Goal: Information Seeking & Learning: Learn about a topic

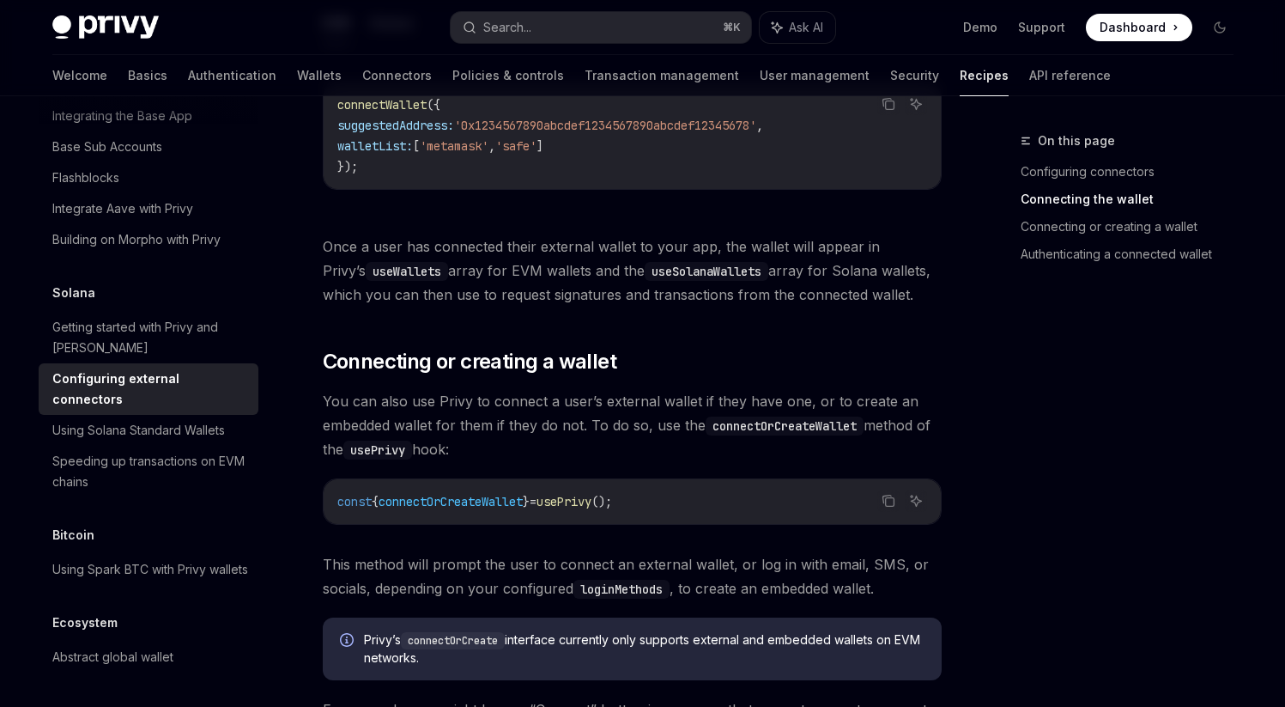
scroll to position [1401, 0]
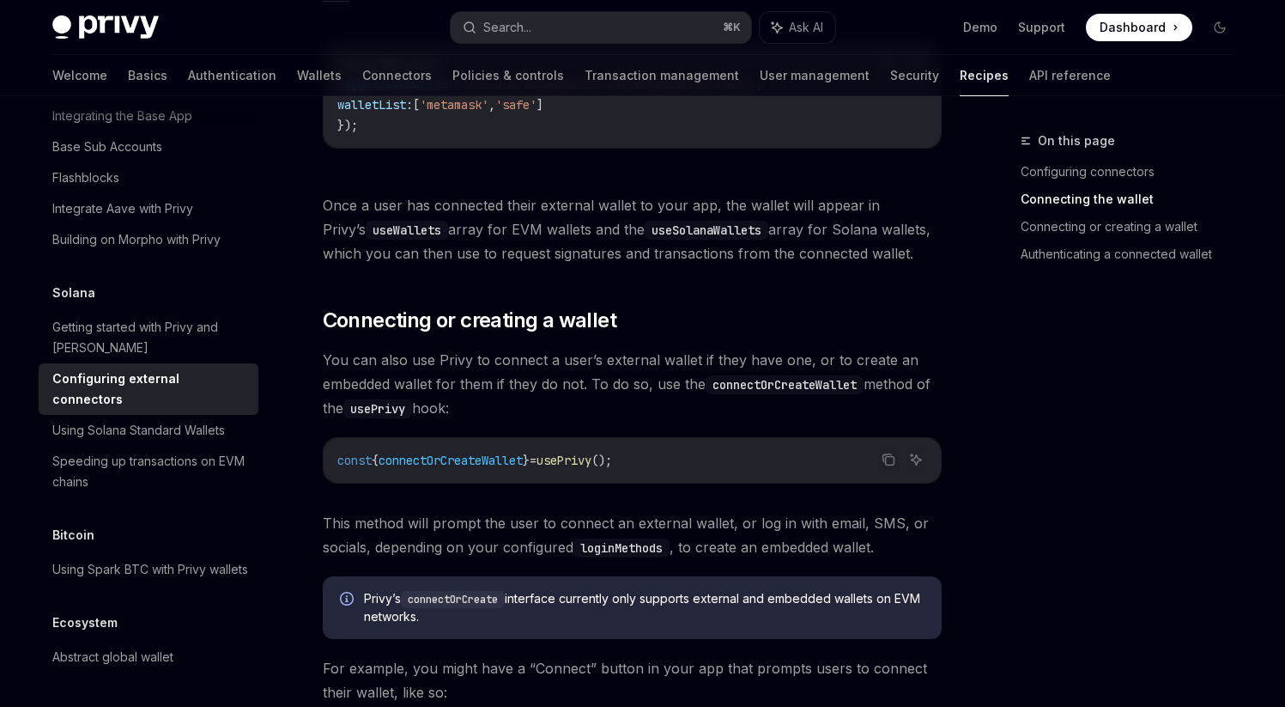
drag, startPoint x: 335, startPoint y: 495, endPoint x: 840, endPoint y: 507, distance: 505.1
click at [840, 511] on span "This method will prompt the user to connect an external wallet, or log in with …" at bounding box center [632, 535] width 619 height 48
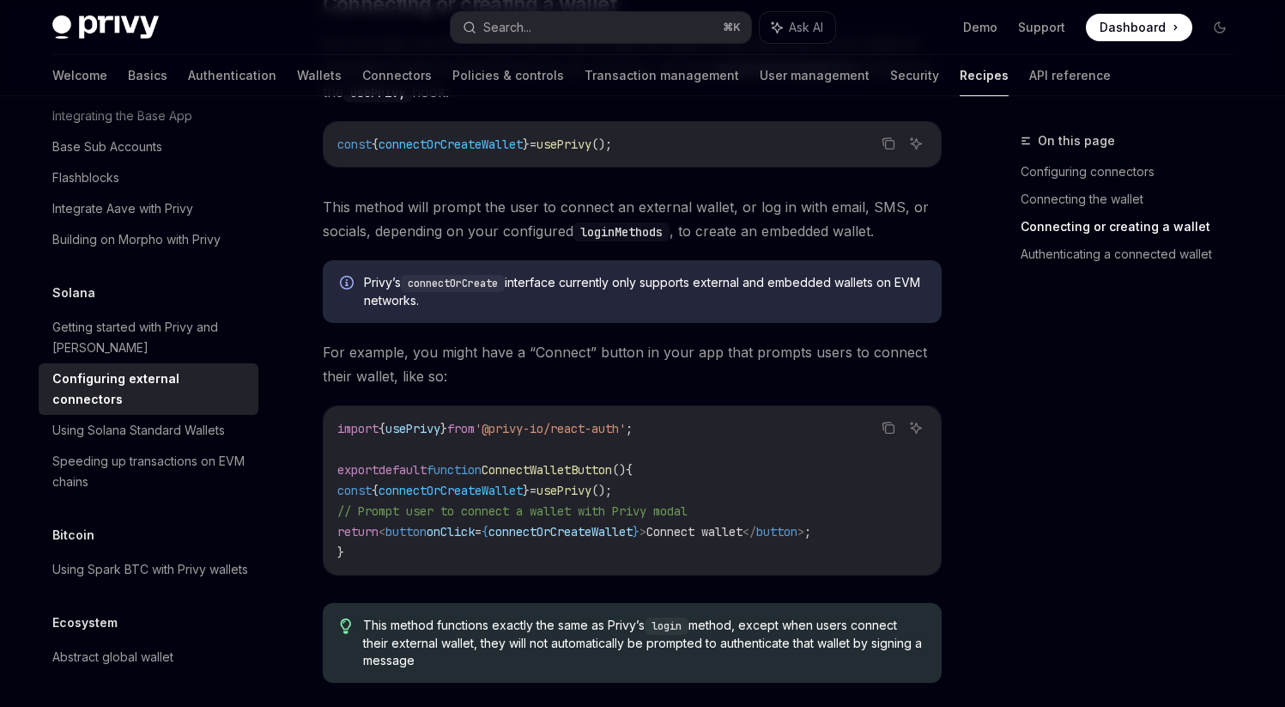
scroll to position [1721, 0]
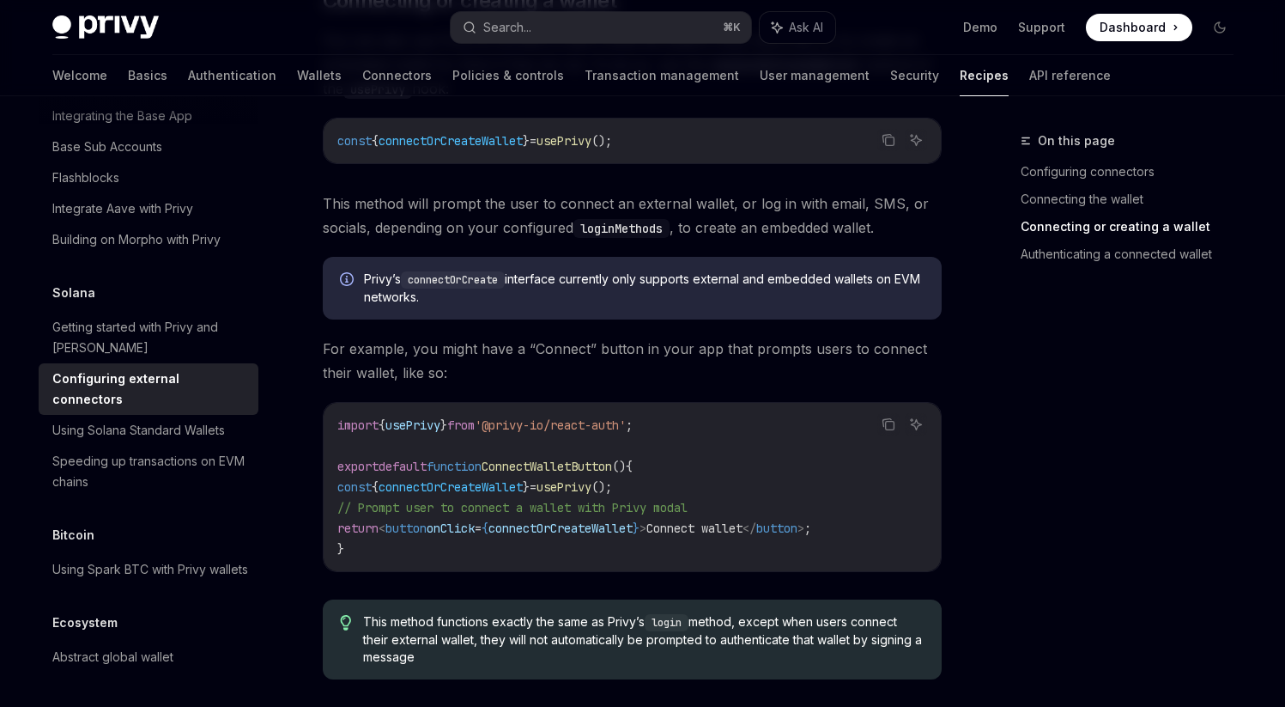
click at [555, 459] on span "ConnectWalletButton" at bounding box center [547, 466] width 131 height 15
click at [592, 479] on span "usePrivy" at bounding box center [564, 486] width 55 height 15
copy span "usePrivy"
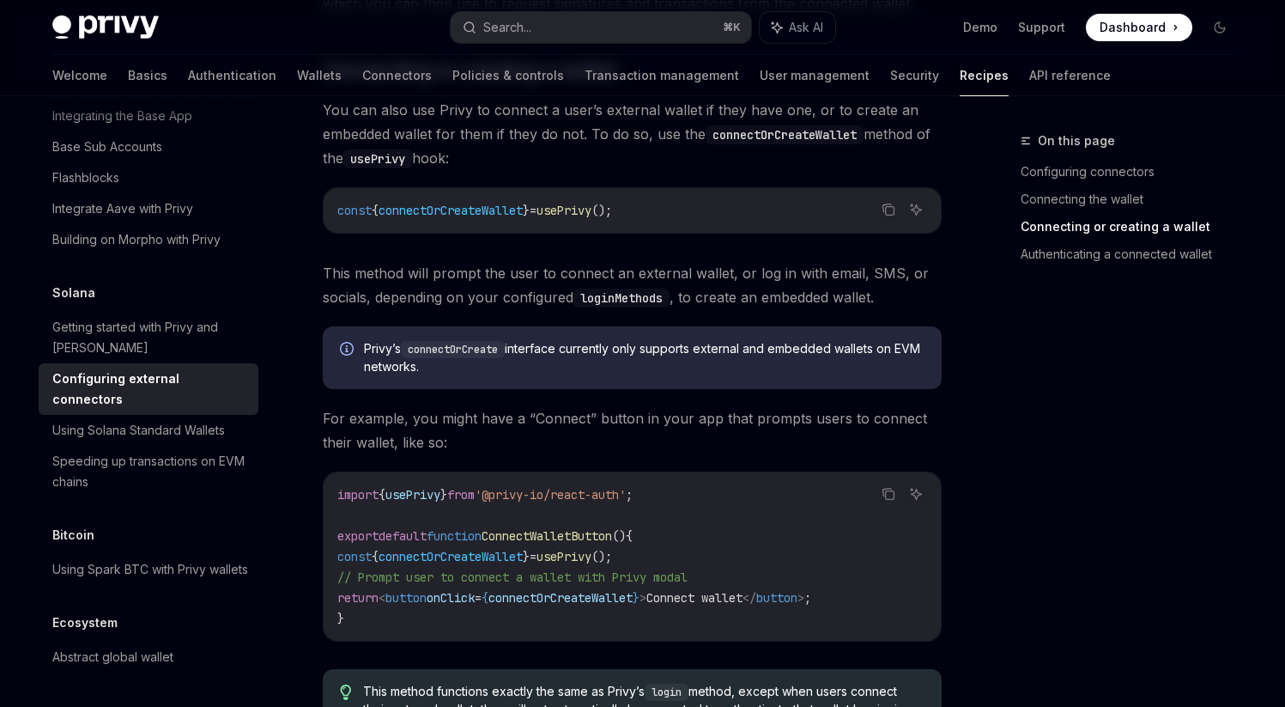
scroll to position [1594, 0]
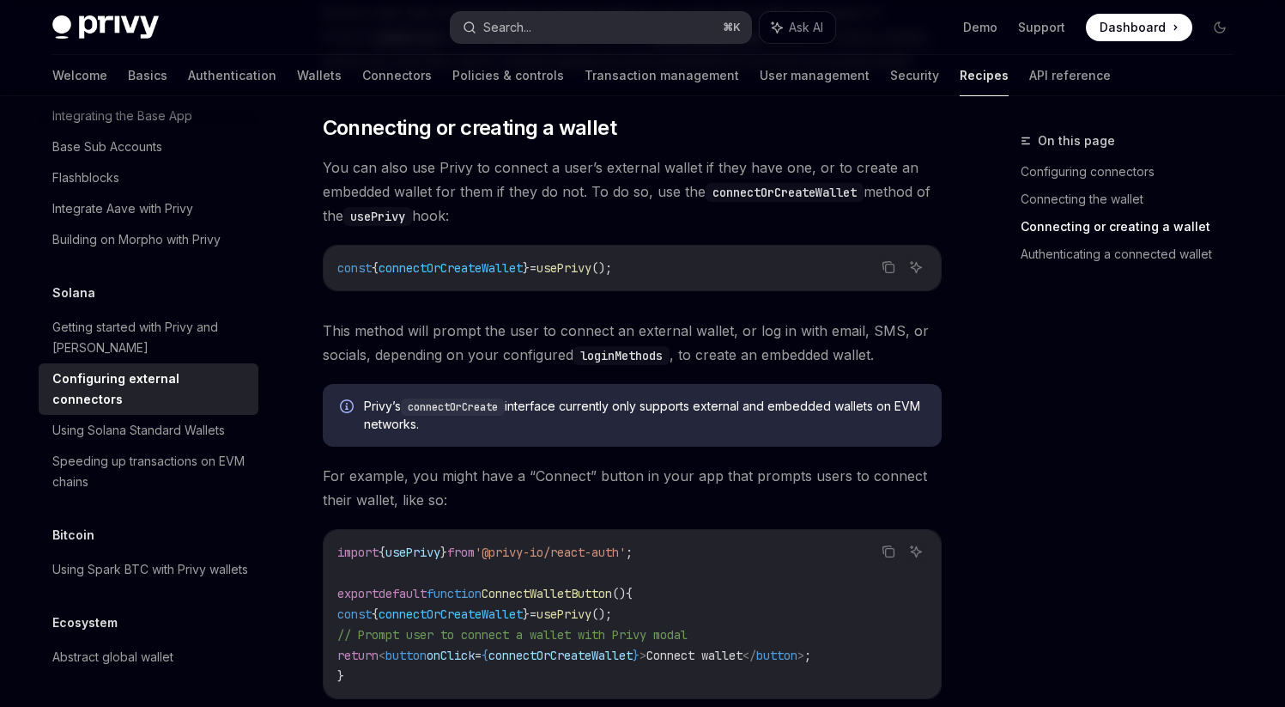
click at [592, 32] on button "Search... ⌘ K" at bounding box center [601, 27] width 301 height 31
type textarea "*"
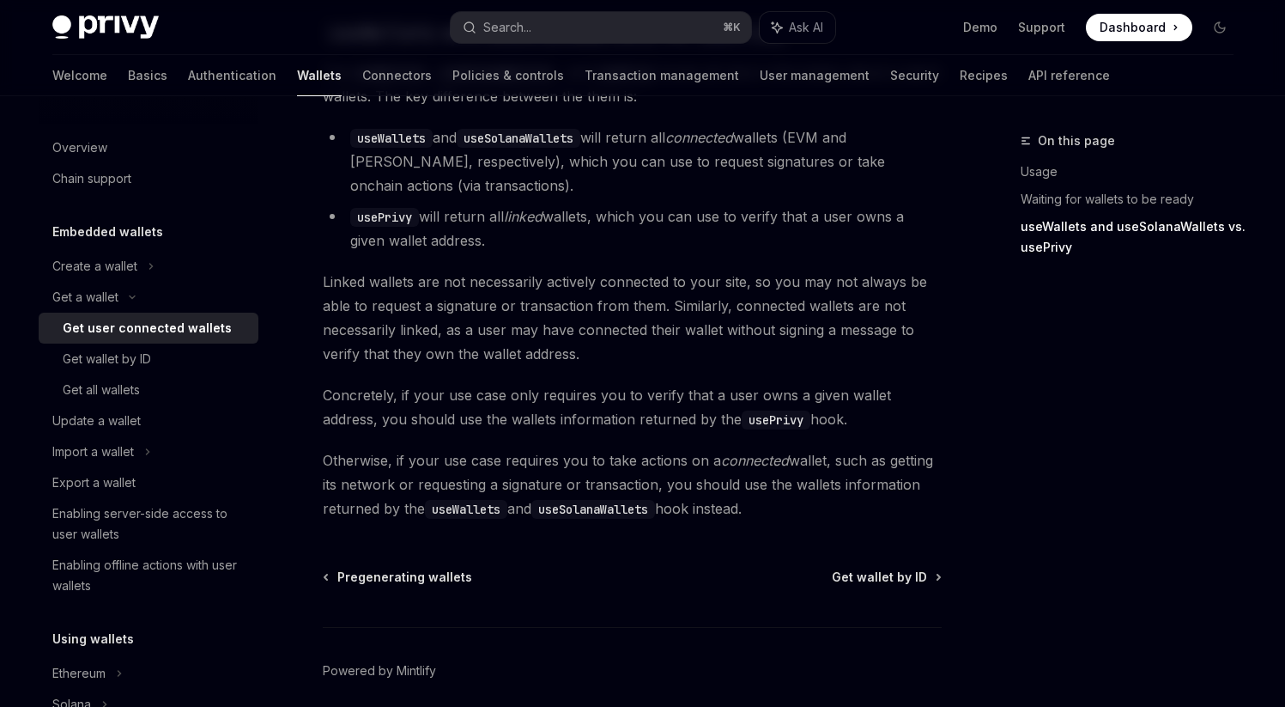
scroll to position [1613, 0]
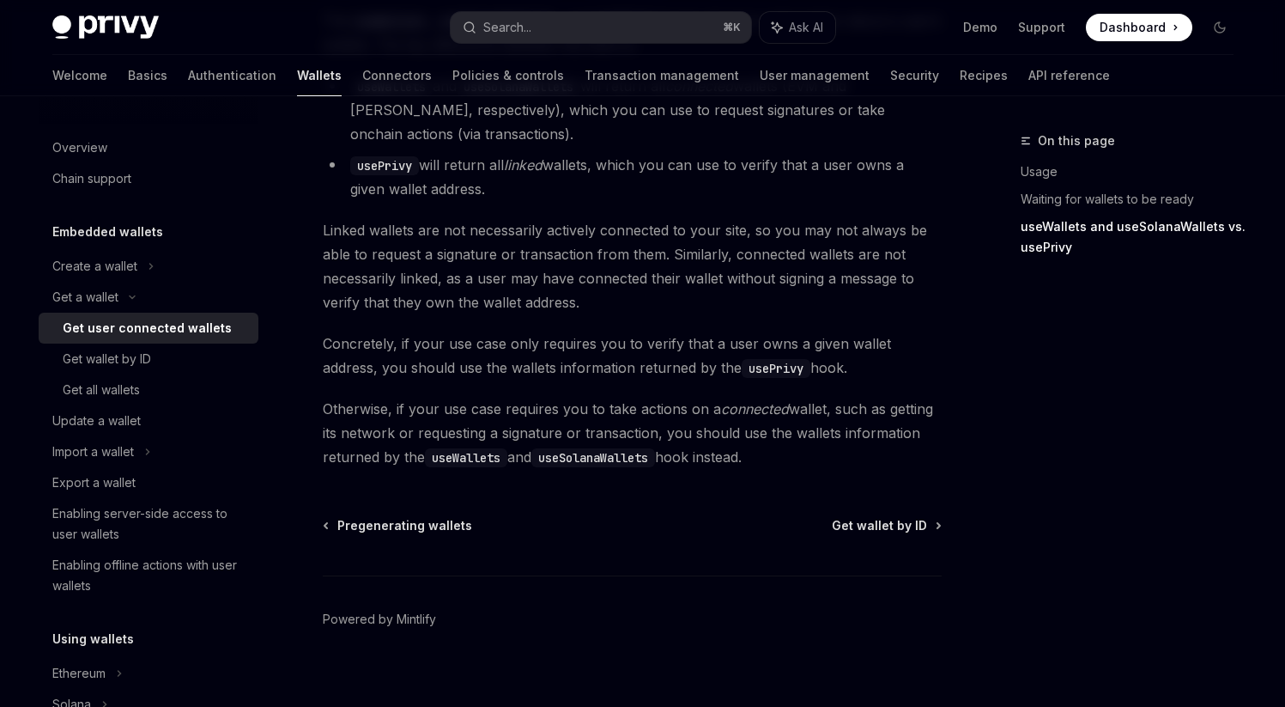
click at [605, 45] on div "Privy Docs home page Search... ⌘ K Ask AI Demo Support Dashboard Dashboard Sear…" at bounding box center [643, 27] width 1182 height 55
click at [612, 38] on button "Search... ⌘ K" at bounding box center [601, 27] width 301 height 31
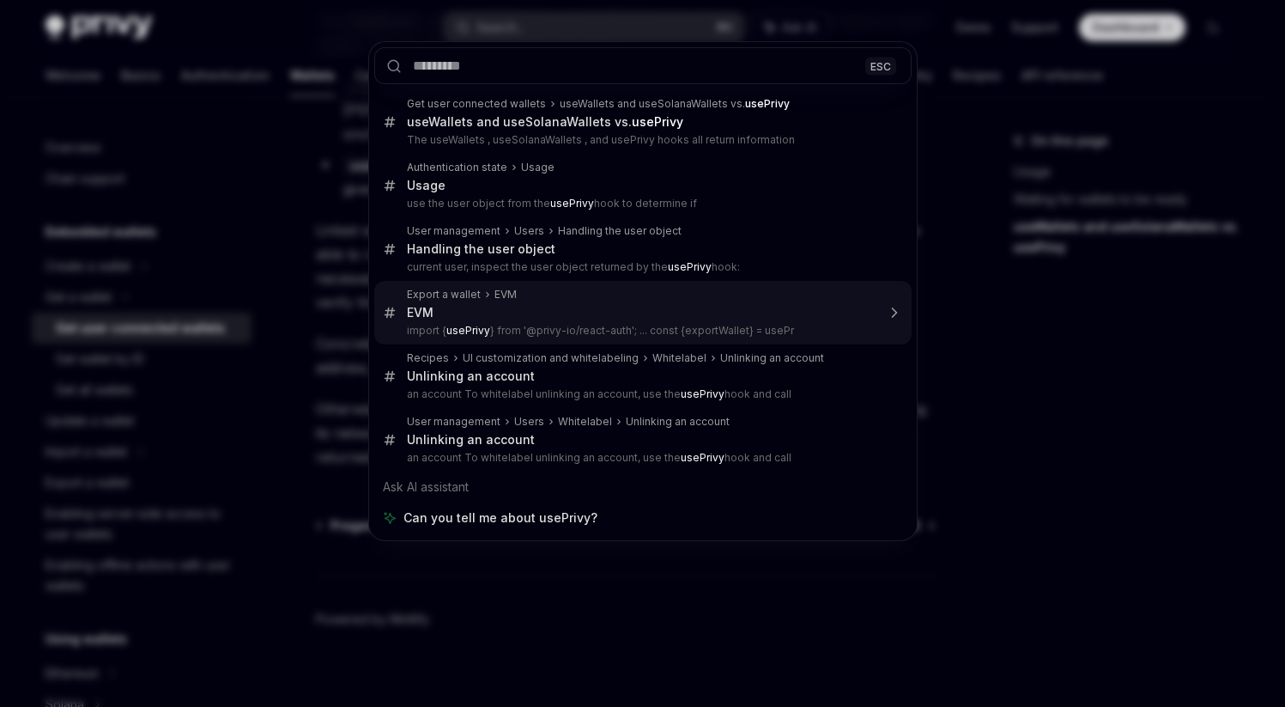
type textarea "*"
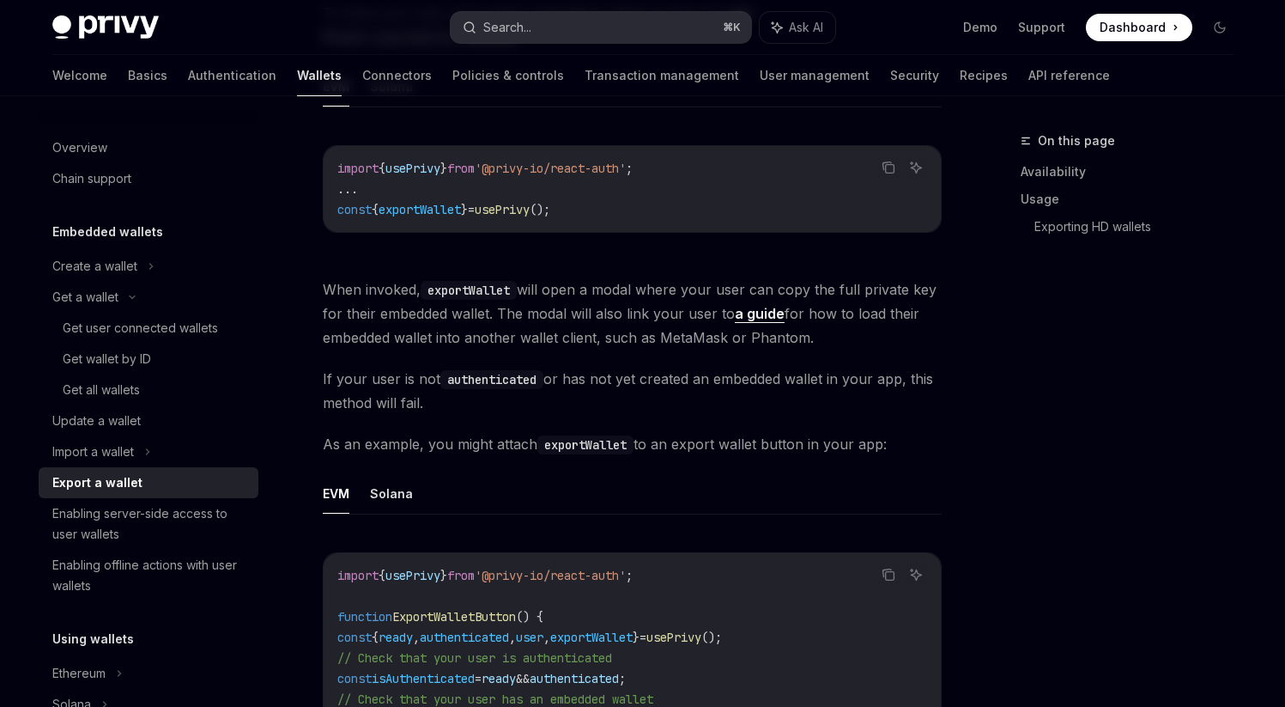
click at [593, 14] on button "Search... ⌘ K" at bounding box center [601, 27] width 301 height 31
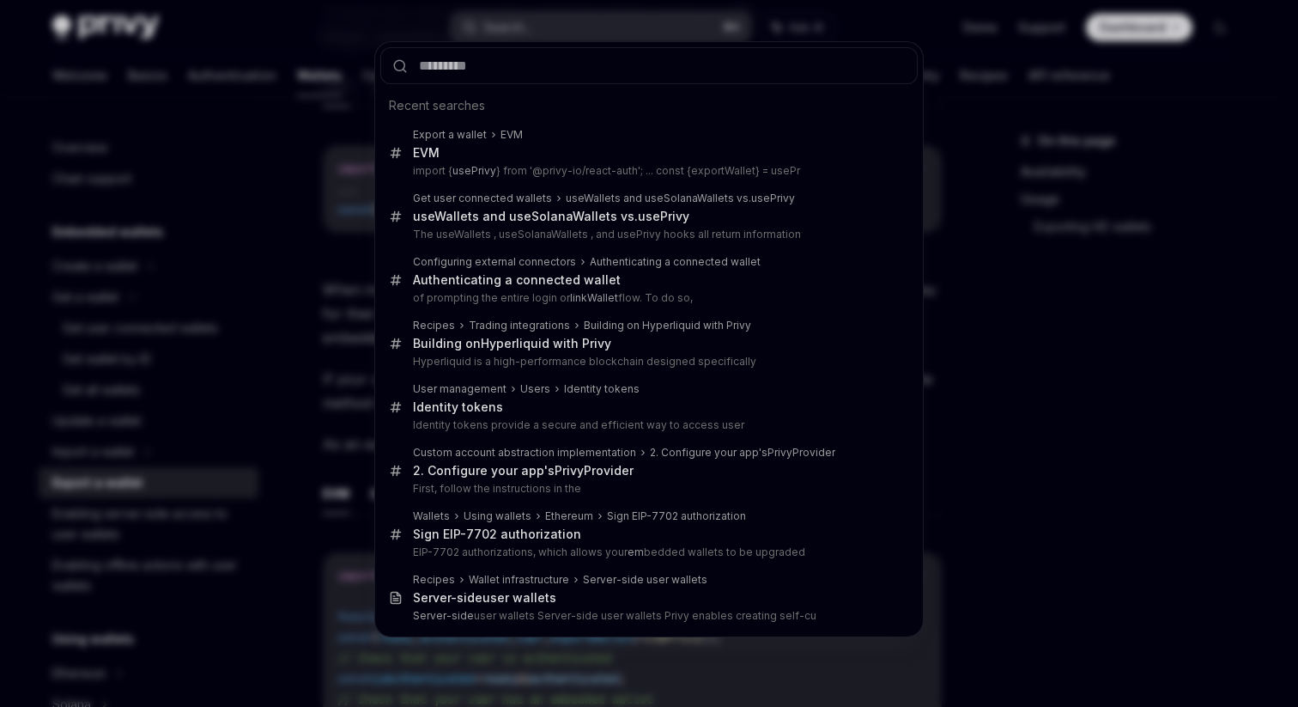
type input "********"
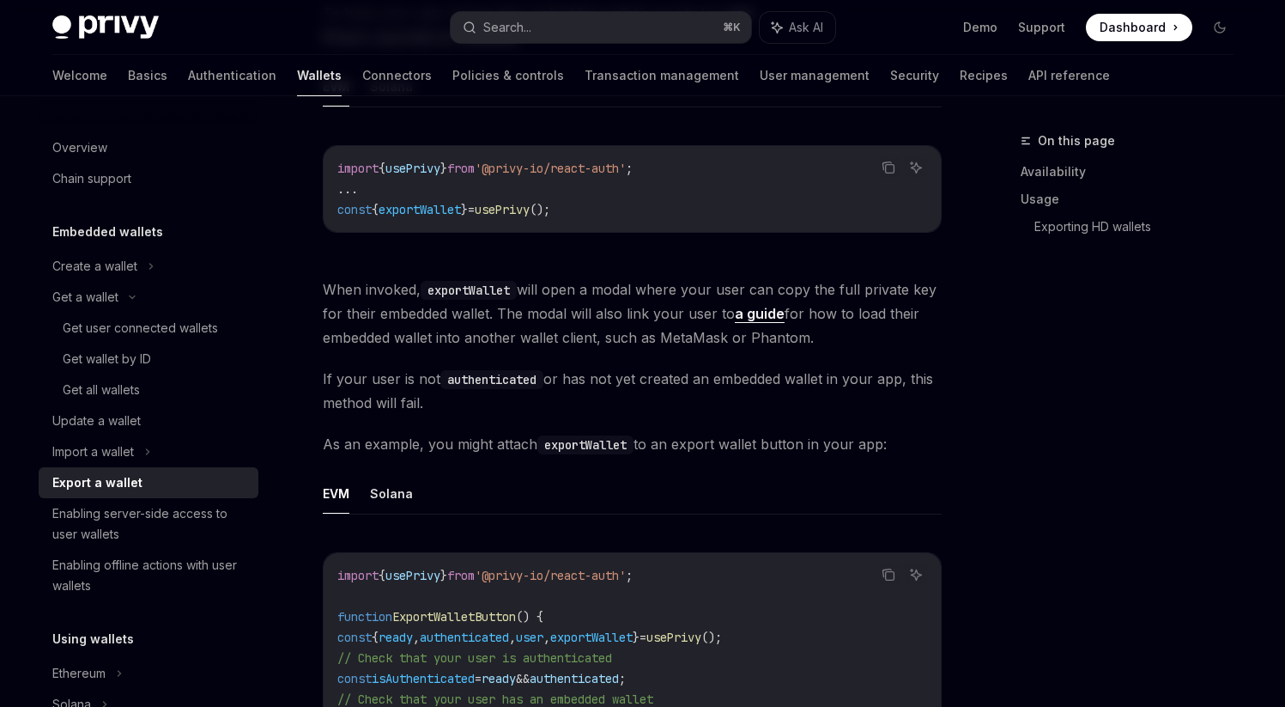
type textarea "*"
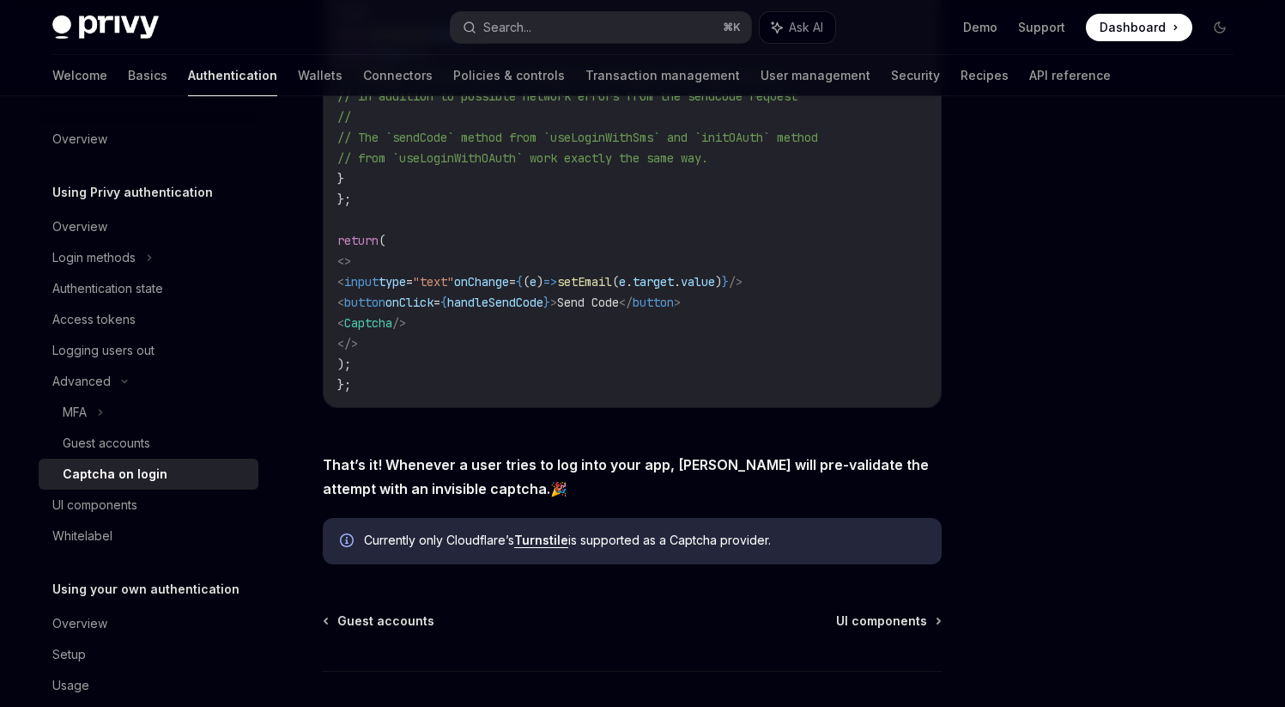
scroll to position [271, 0]
